Goal: Task Accomplishment & Management: Complete application form

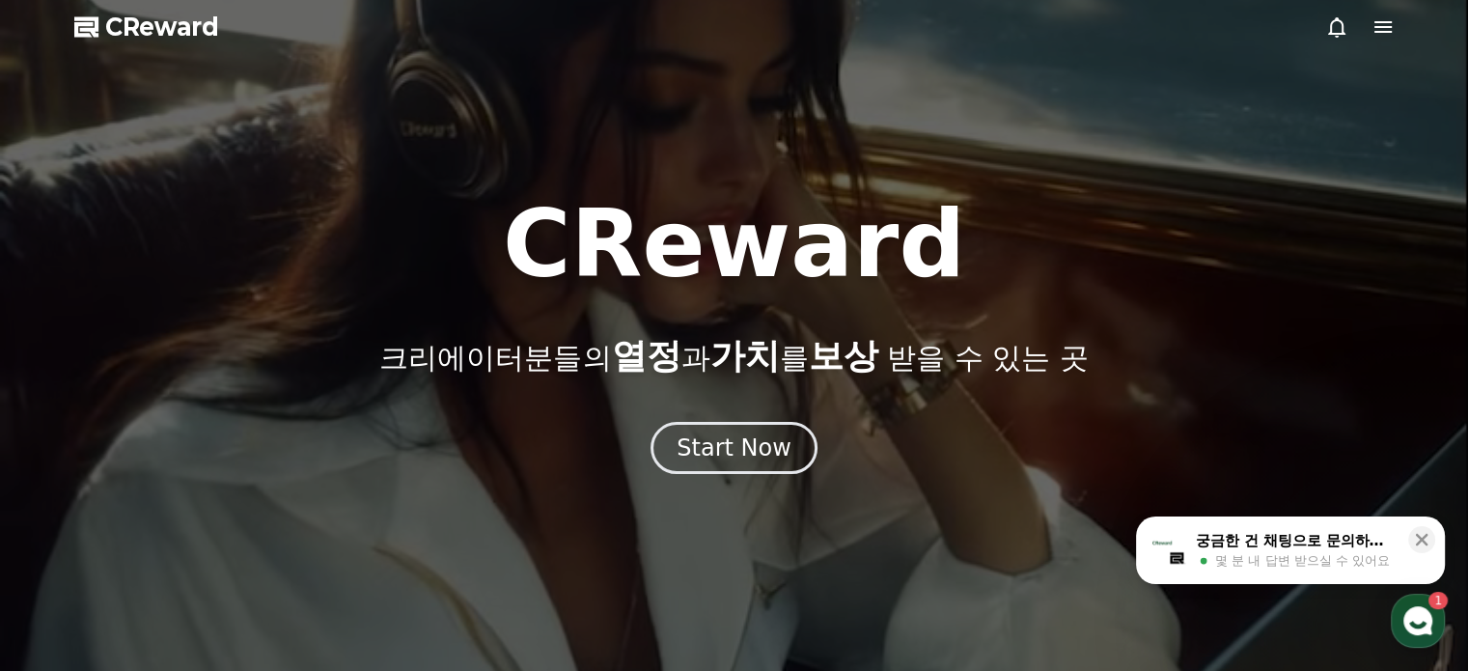
drag, startPoint x: 1361, startPoint y: 20, endPoint x: 1372, endPoint y: 26, distance: 12.1
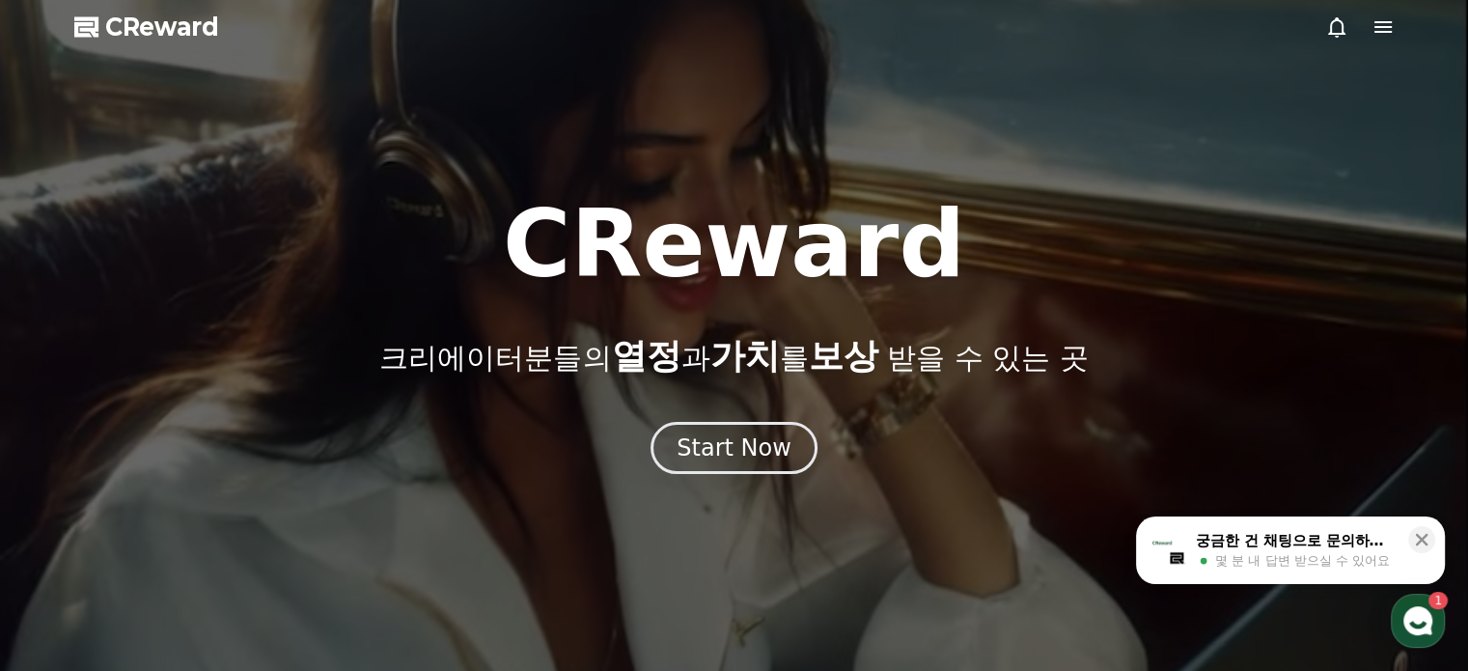
click at [1366, 22] on div at bounding box center [1360, 26] width 70 height 23
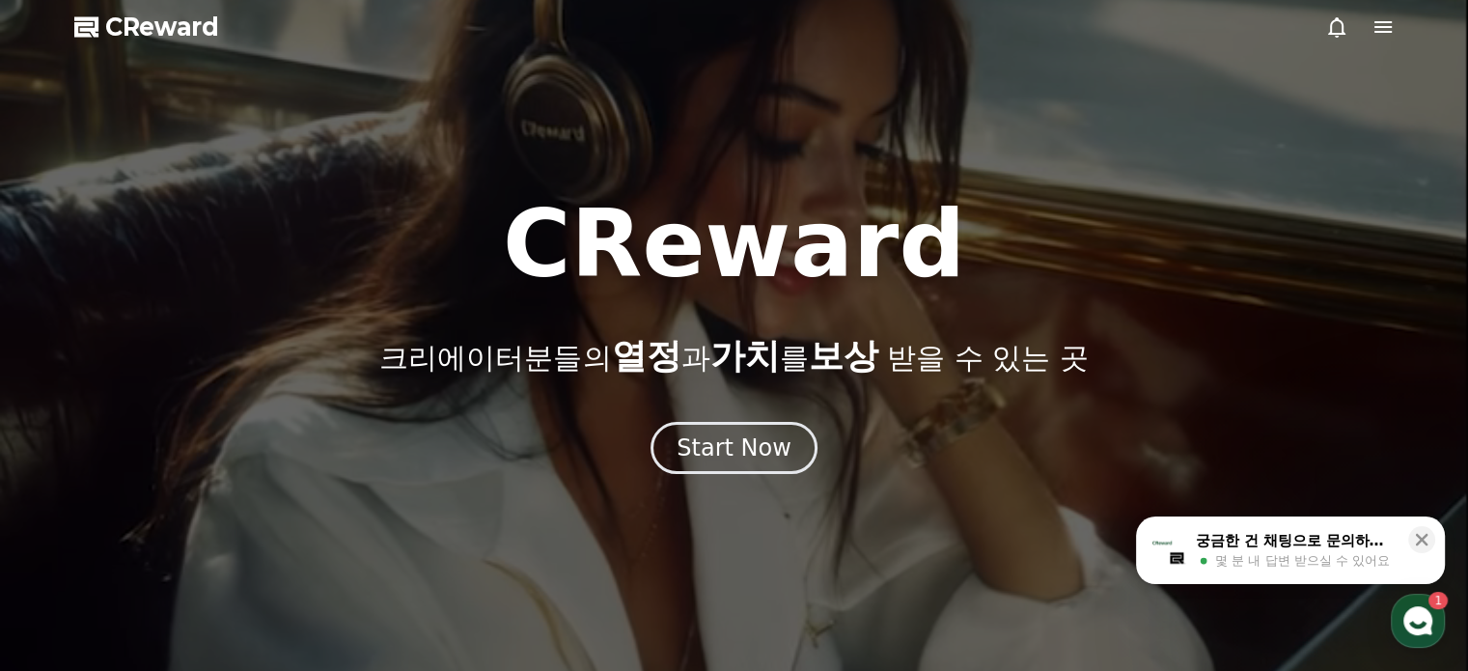
click at [1374, 27] on icon at bounding box center [1383, 26] width 23 height 23
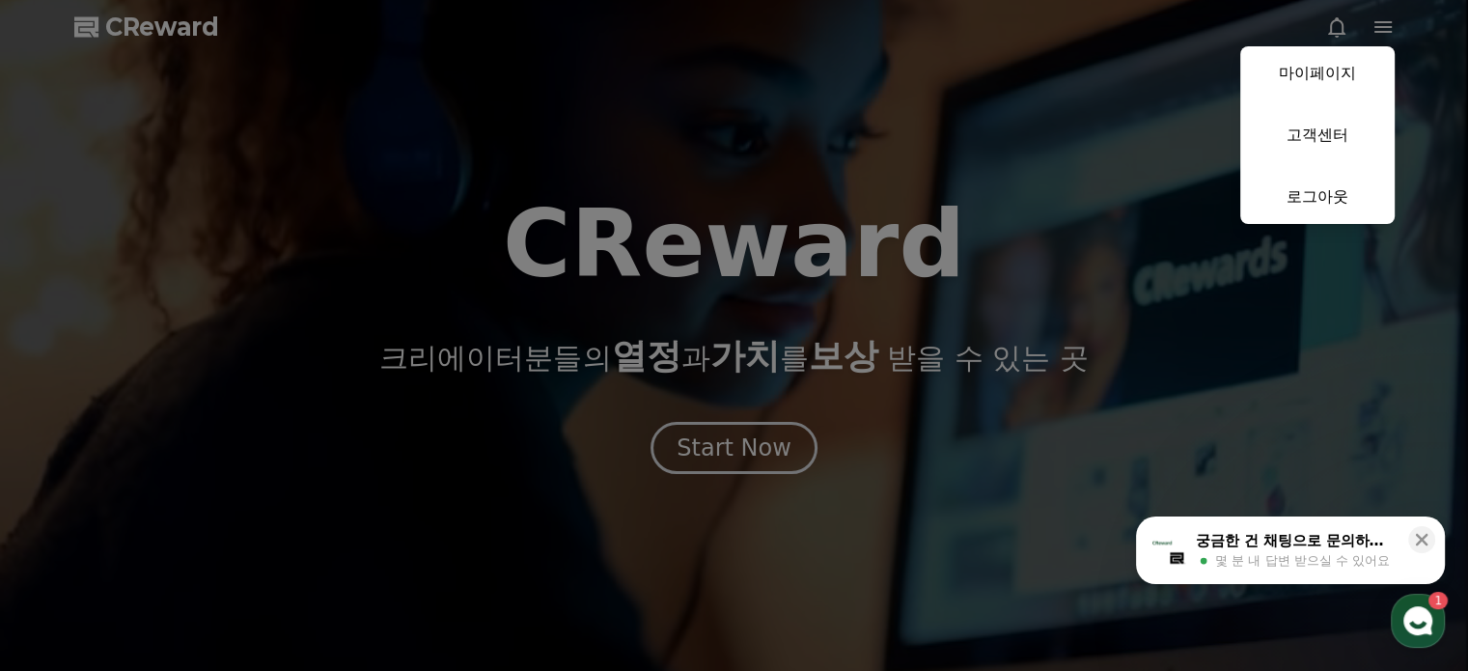
click at [1317, 77] on link "마이페이지" at bounding box center [1317, 73] width 154 height 54
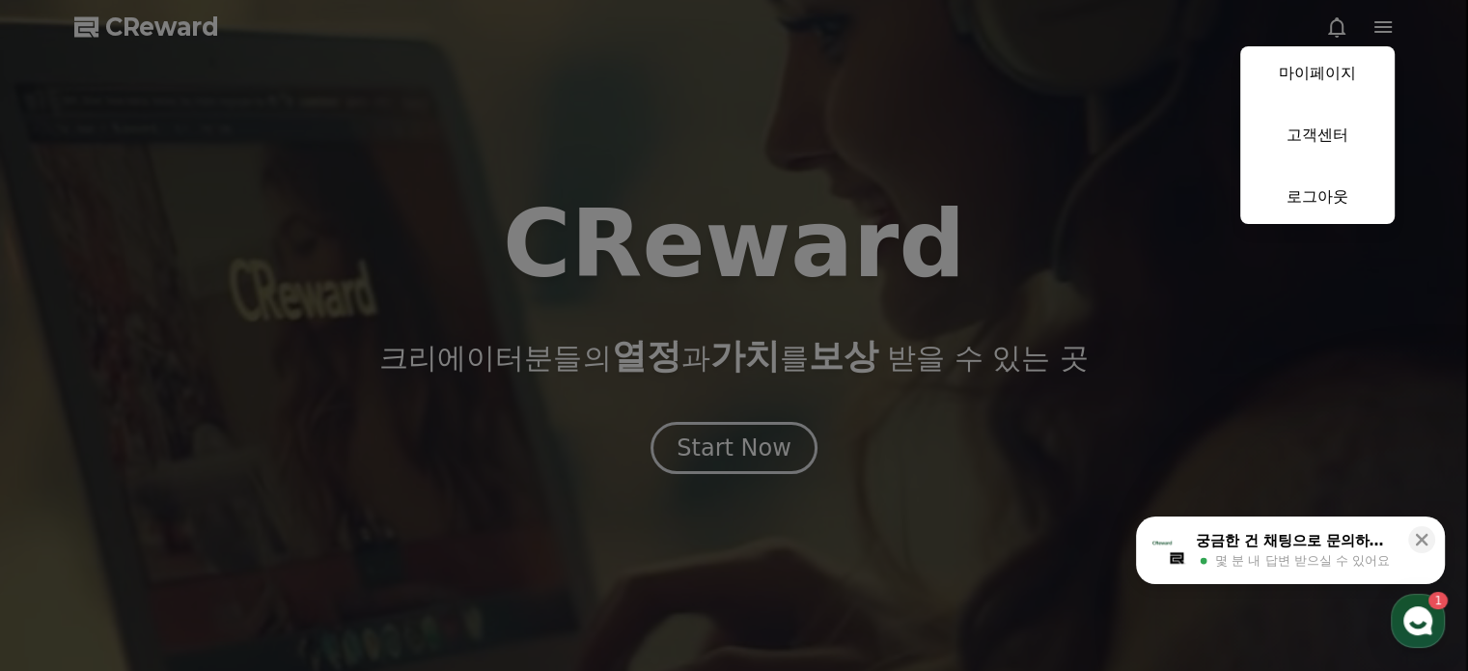
select select "**********"
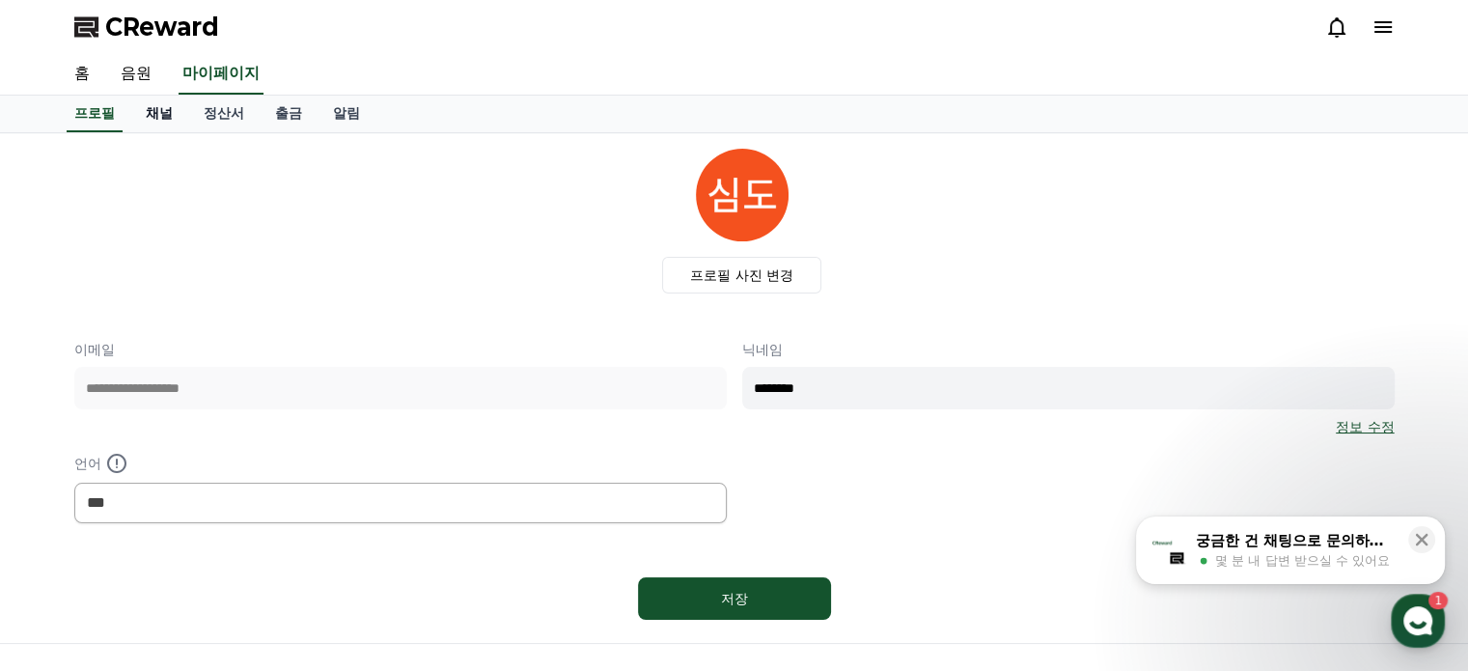
click at [153, 100] on link "채널" at bounding box center [159, 114] width 58 height 37
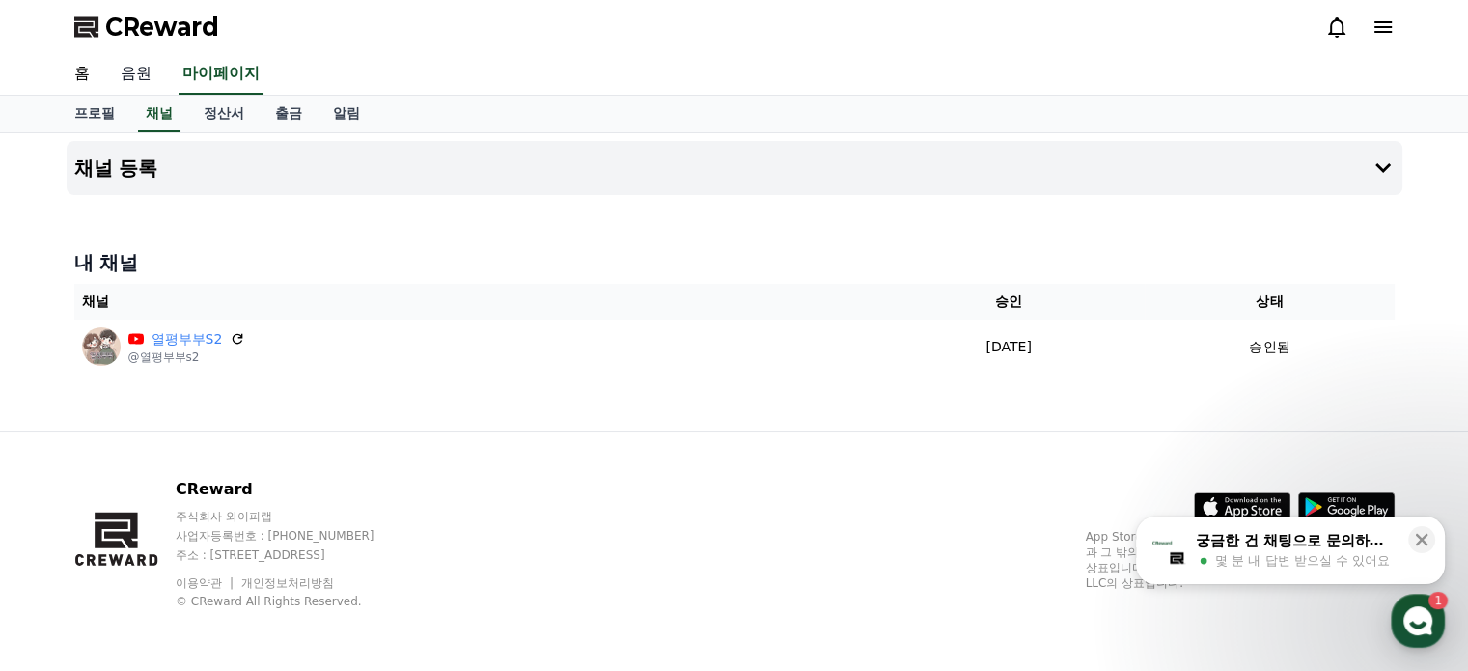
click at [135, 75] on link "음원" at bounding box center [136, 74] width 62 height 41
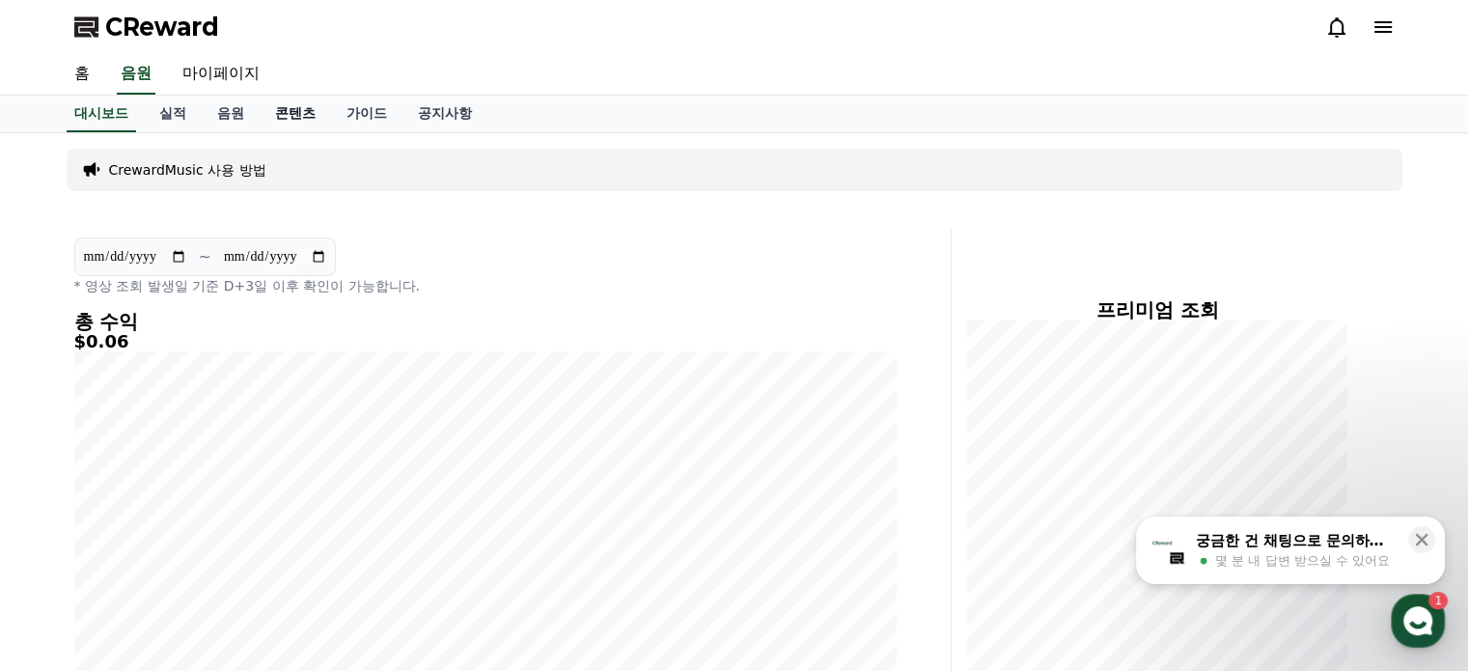
click at [301, 102] on link "콘텐츠" at bounding box center [295, 114] width 71 height 37
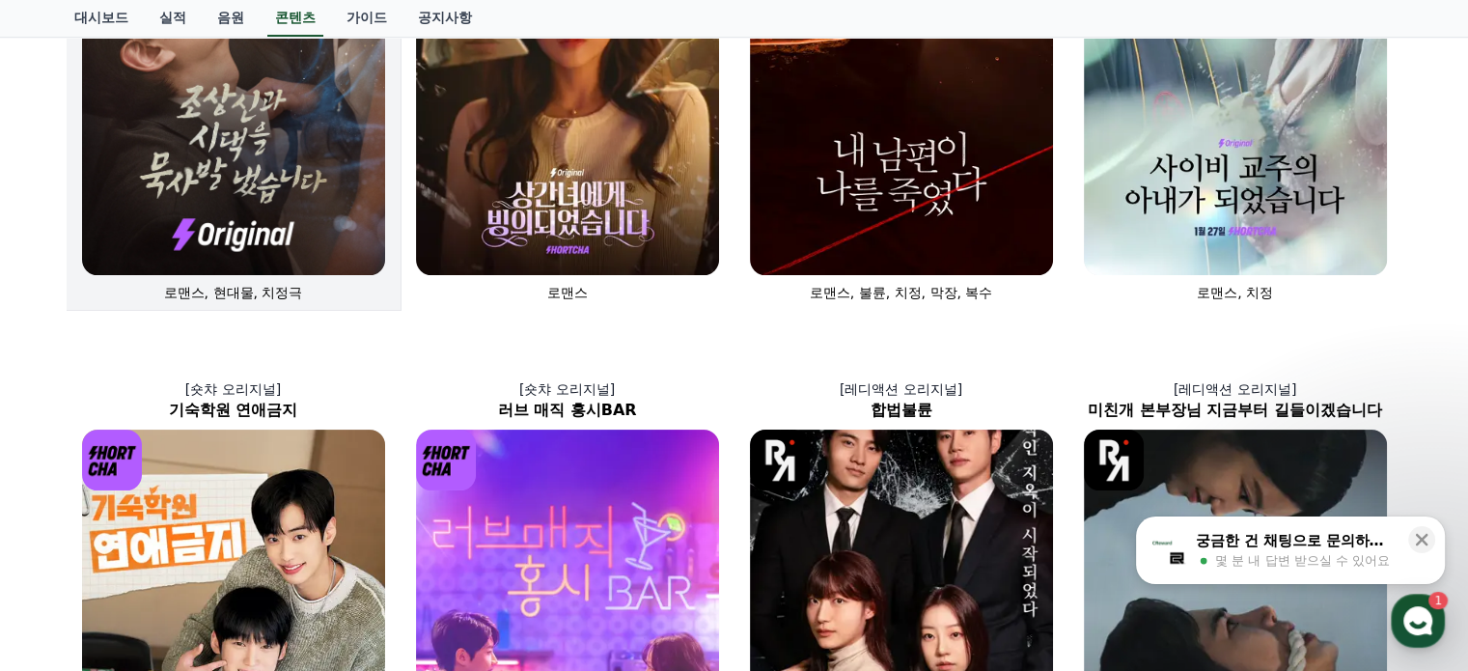
scroll to position [290, 0]
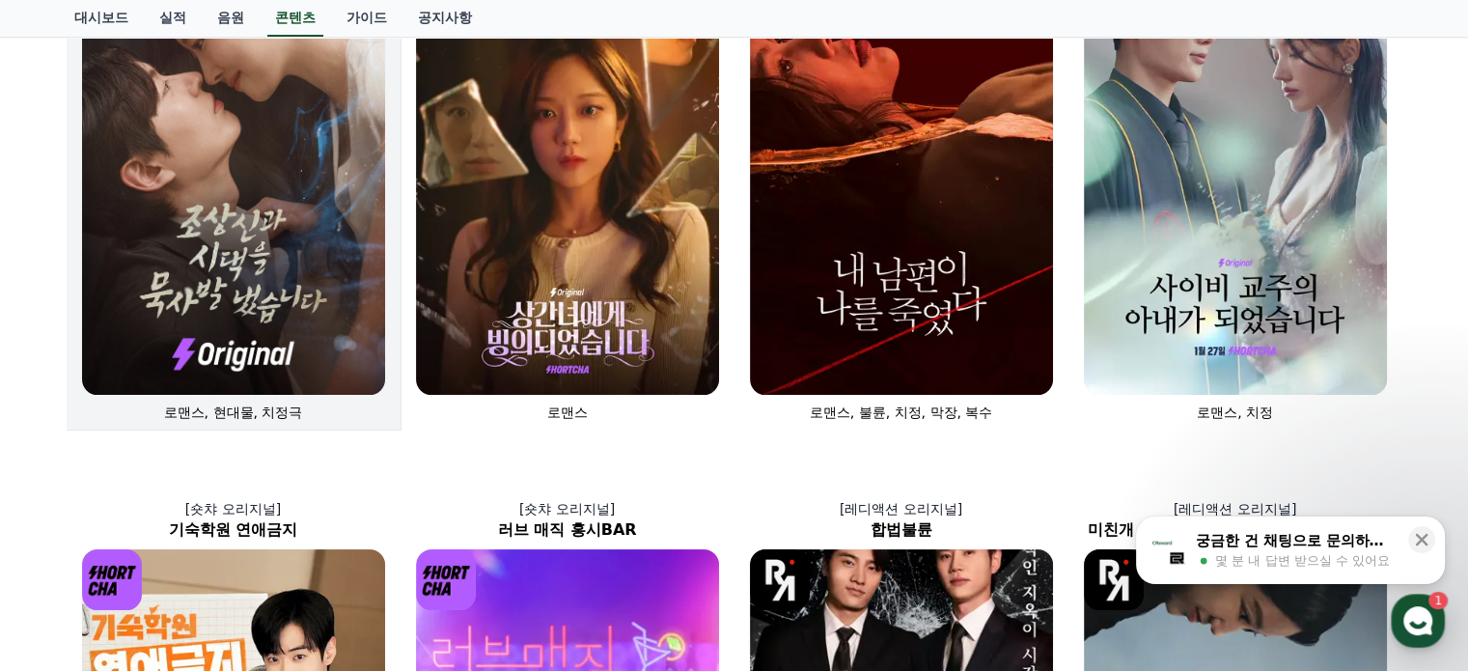
click at [295, 192] on img at bounding box center [233, 167] width 303 height 455
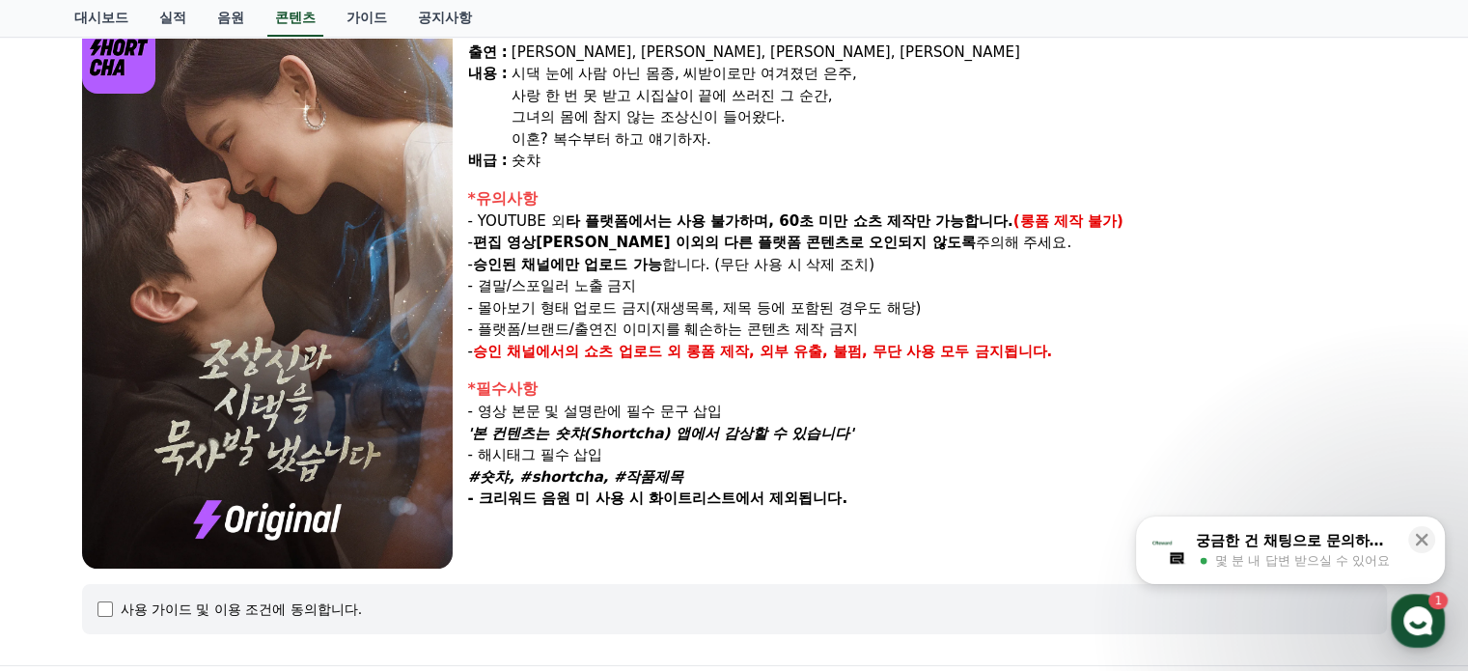
select select
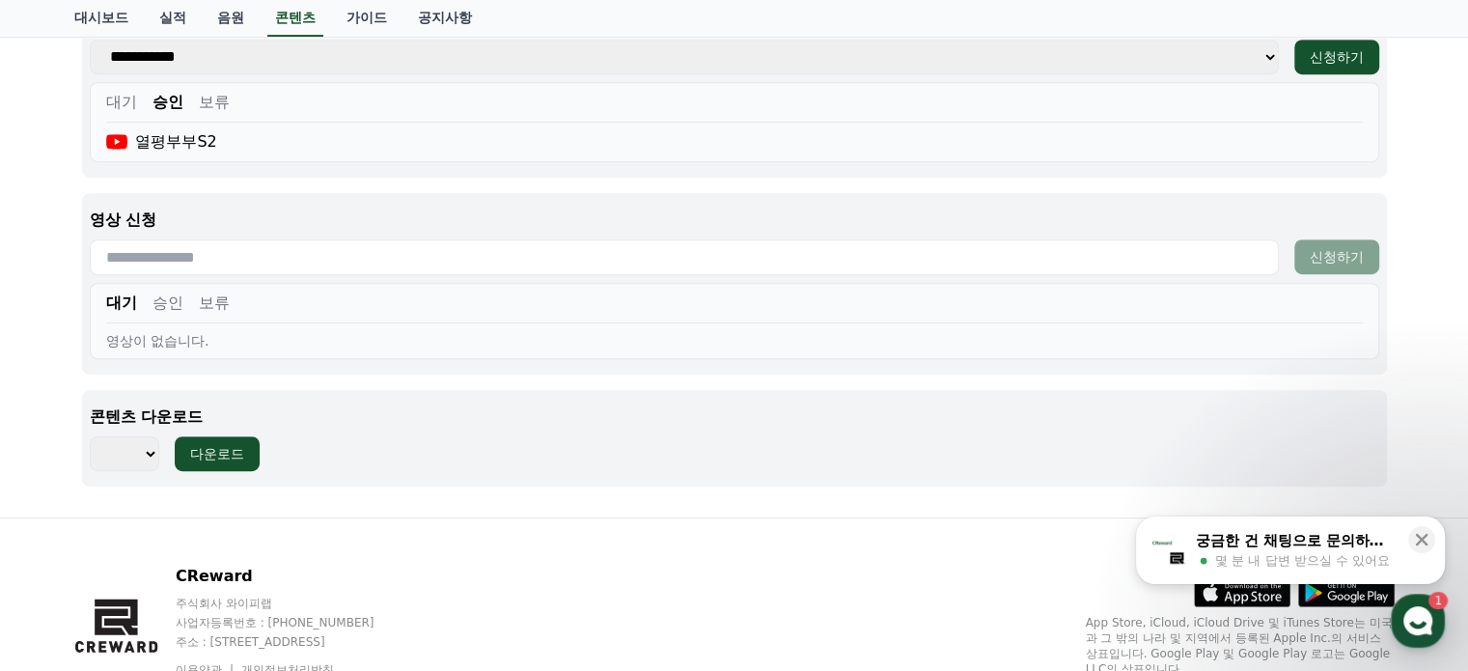
scroll to position [981, 0]
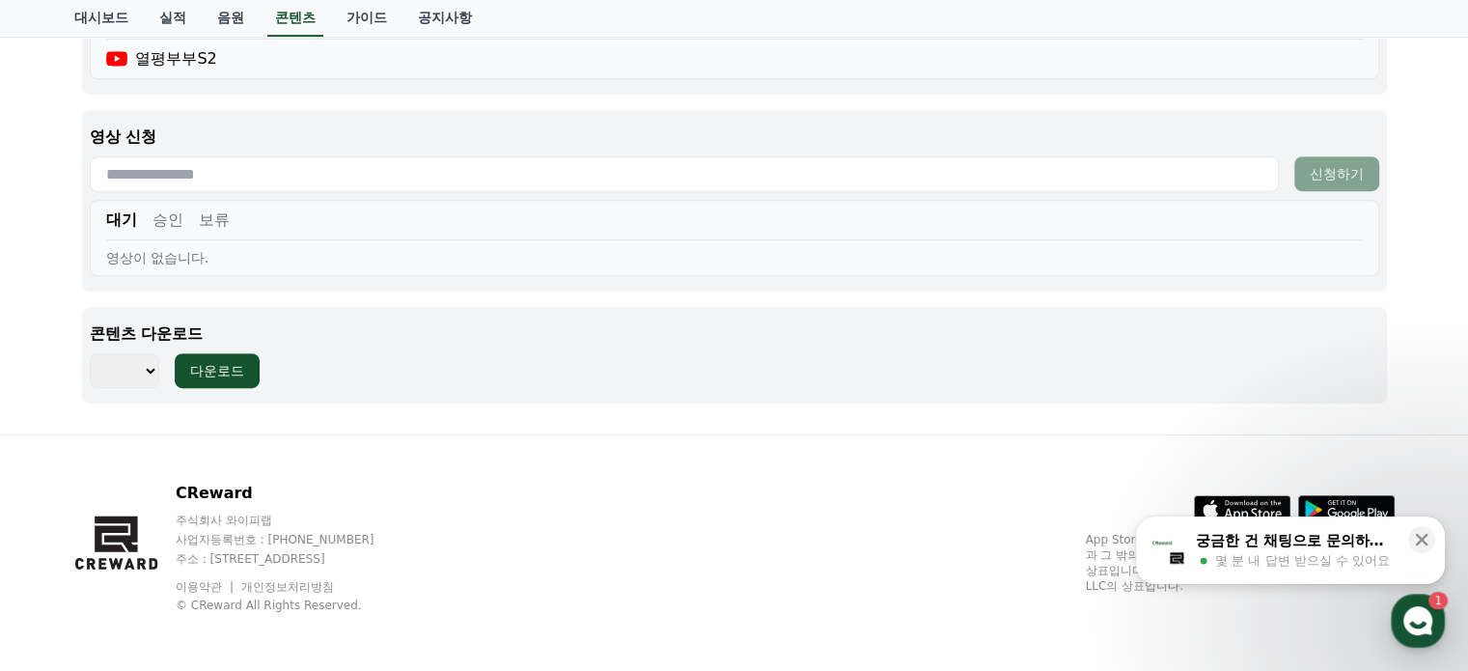
click at [172, 214] on button "승인" at bounding box center [168, 220] width 31 height 23
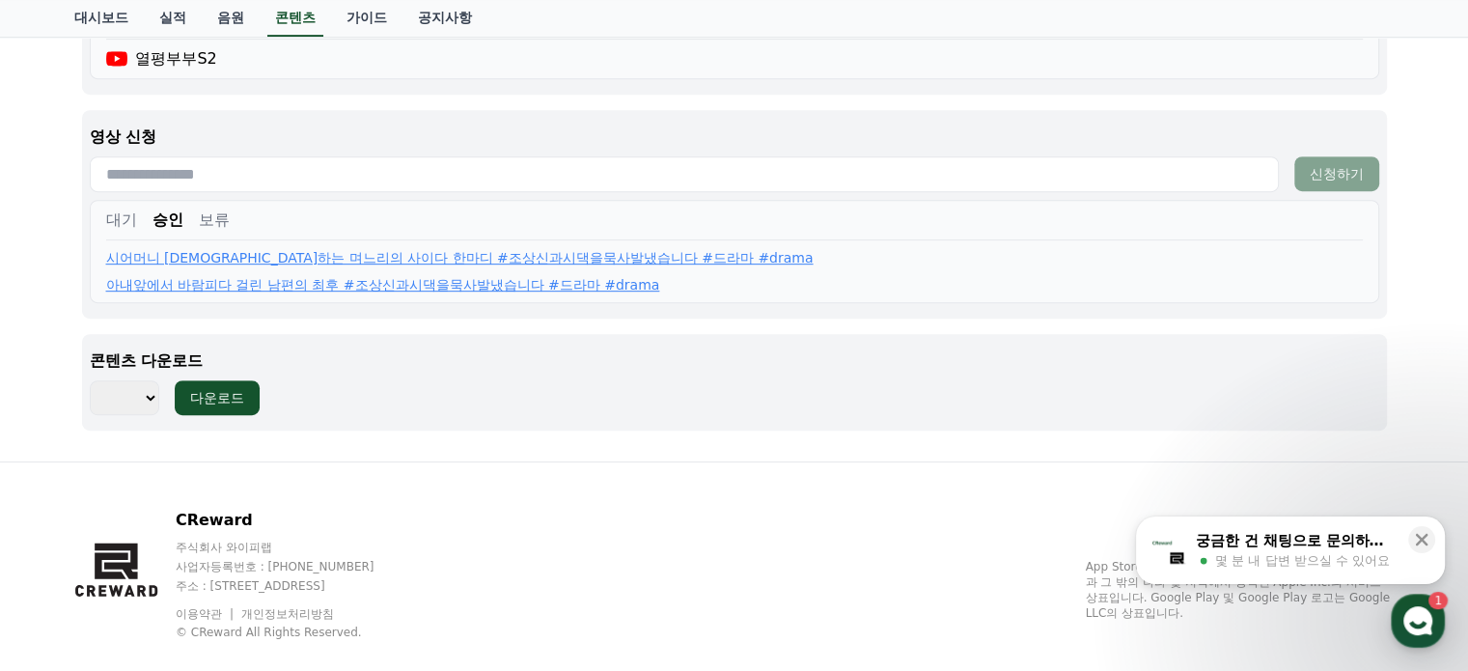
click at [394, 188] on input "text" at bounding box center [684, 174] width 1189 height 36
click at [250, 169] on input "text" at bounding box center [684, 174] width 1189 height 36
paste input "**********"
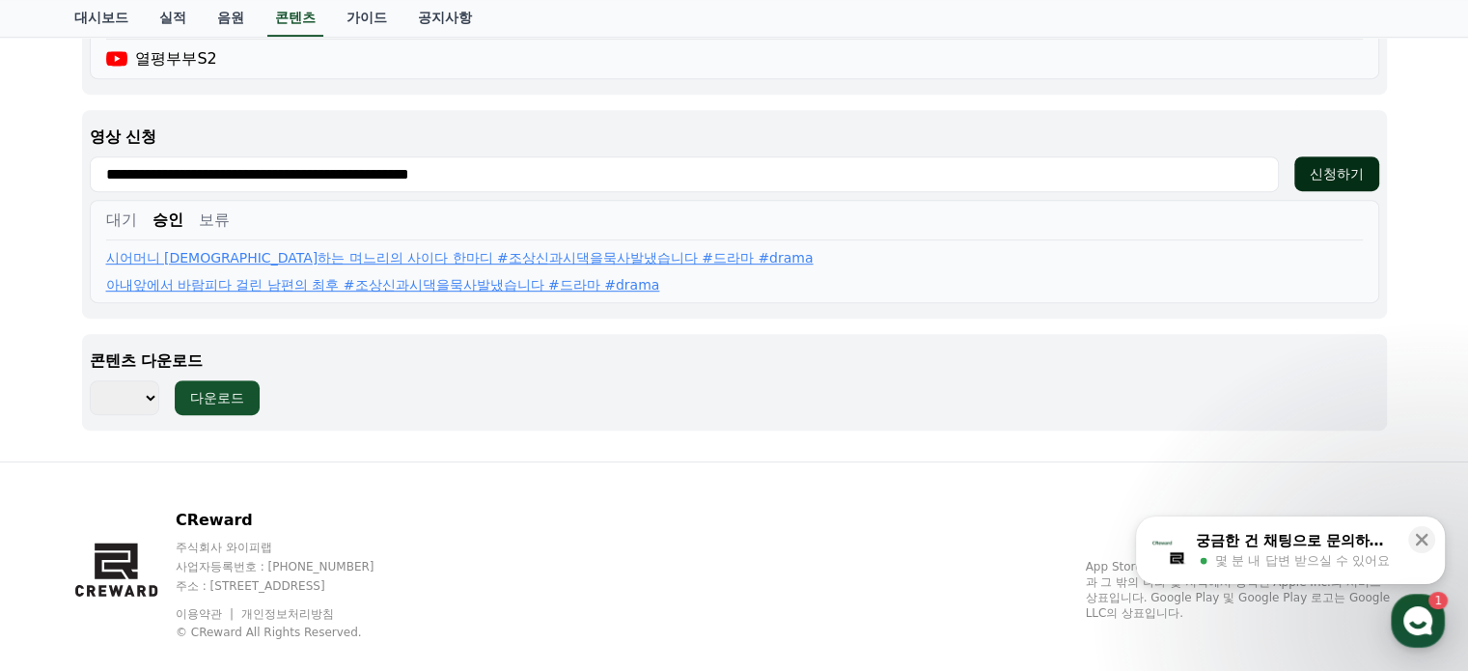
type input "**********"
click at [1344, 177] on div "신청하기" at bounding box center [1337, 173] width 54 height 19
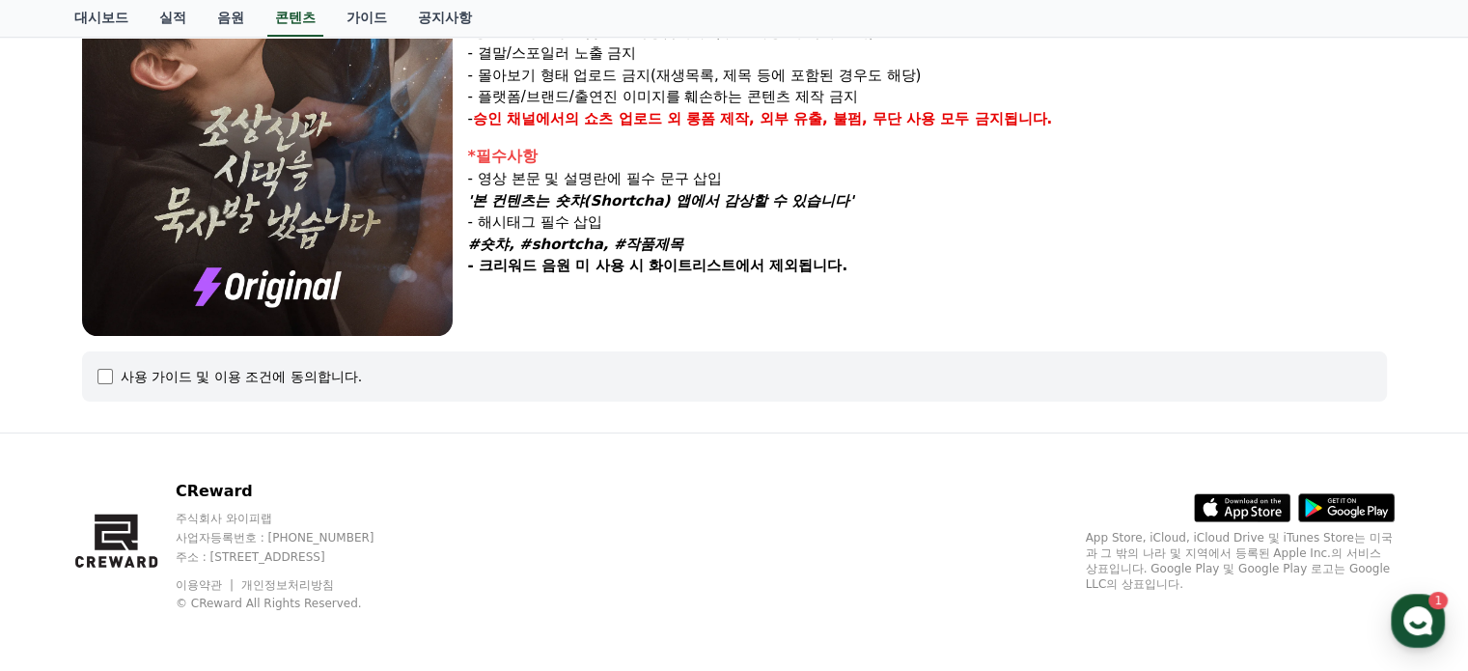
select select
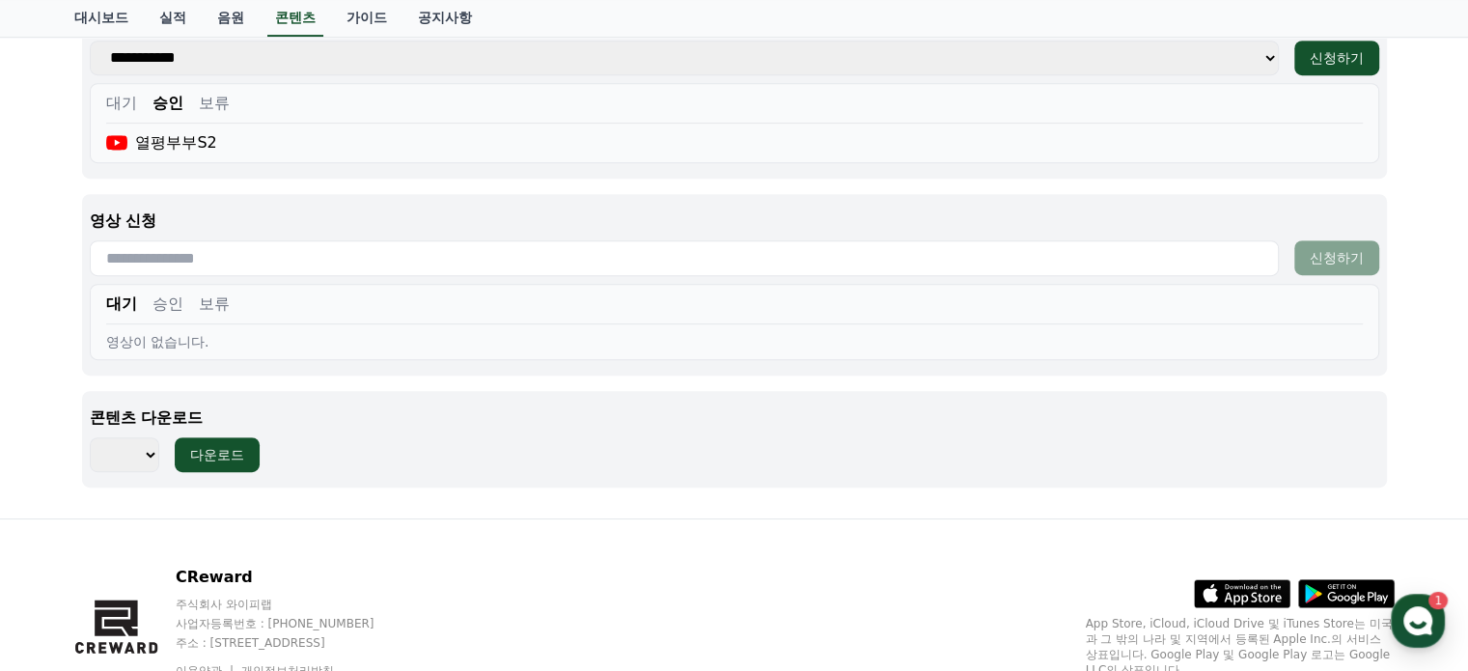
scroll to position [903, 0]
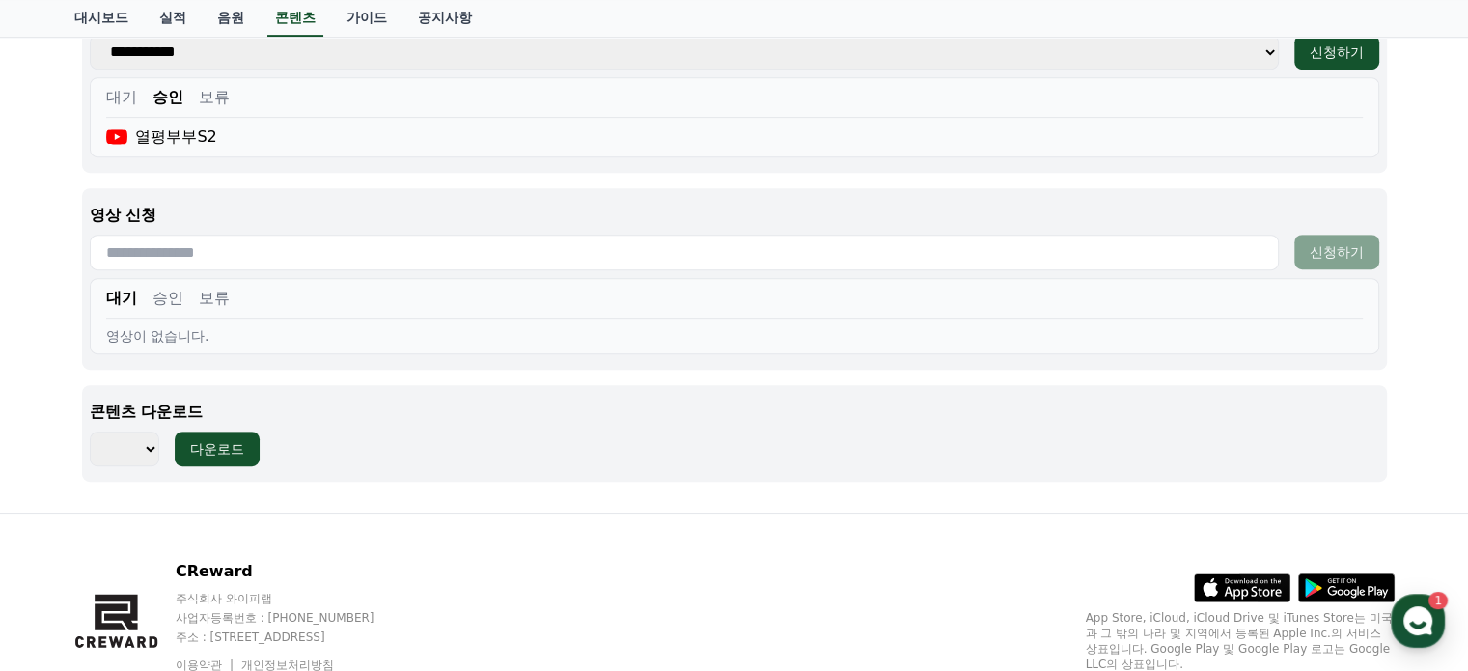
click at [158, 287] on button "승인" at bounding box center [168, 298] width 31 height 23
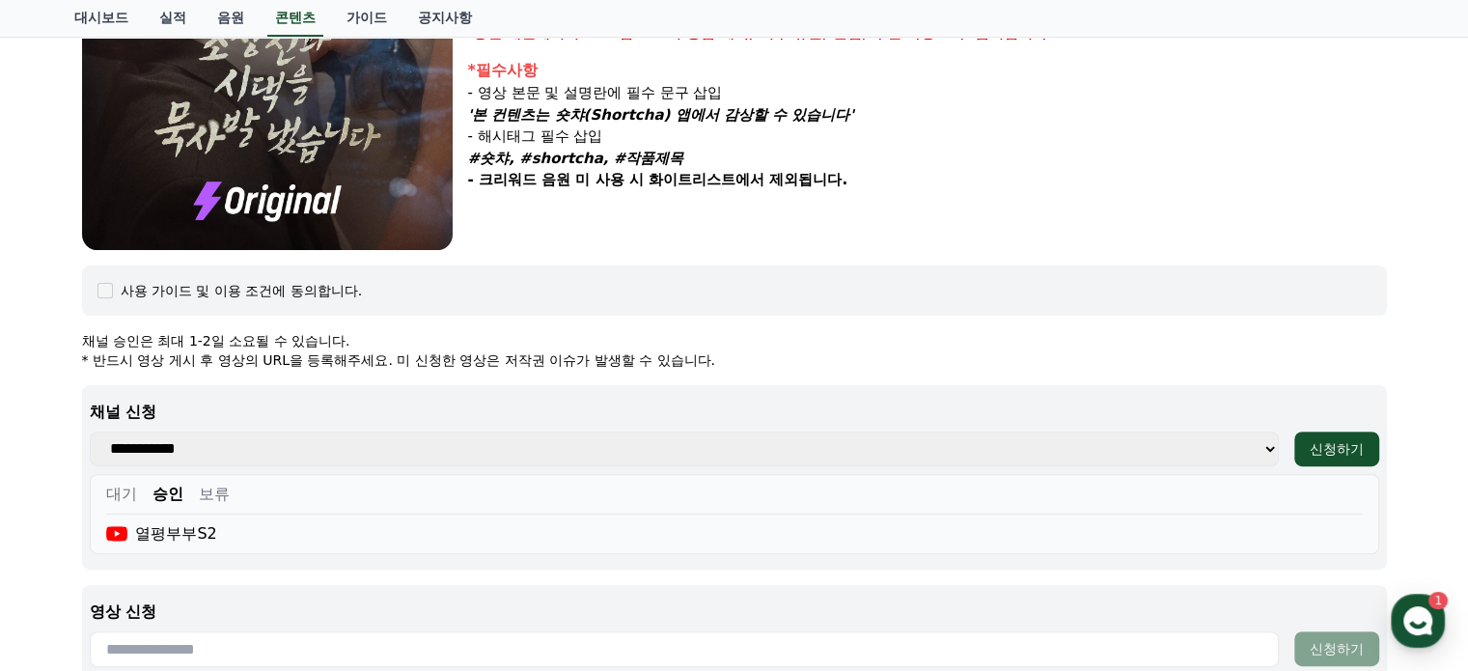
scroll to position [0, 0]
